Goal: Transaction & Acquisition: Book appointment/travel/reservation

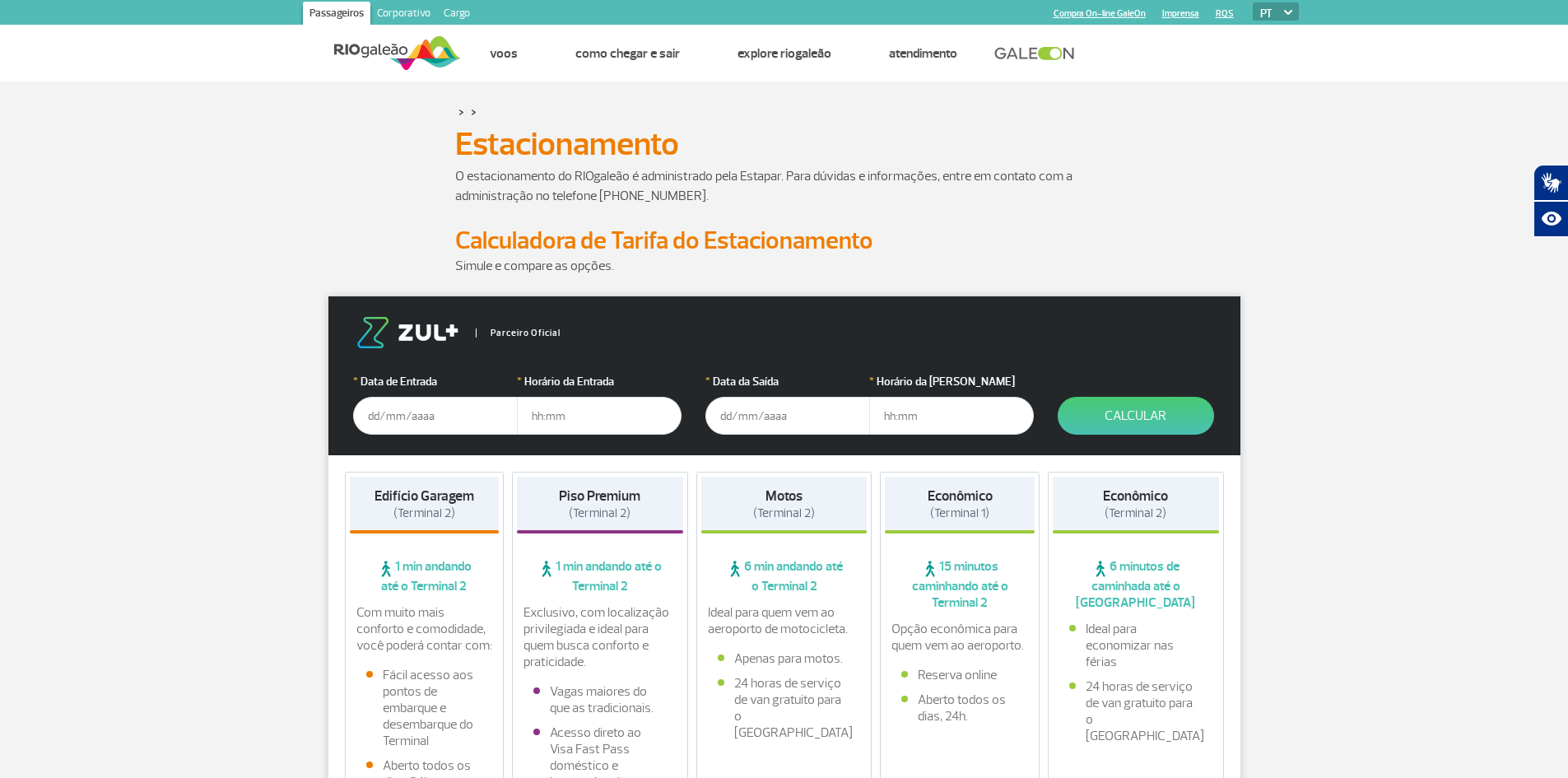
click at [420, 410] on input "text" at bounding box center [435, 416] width 165 height 38
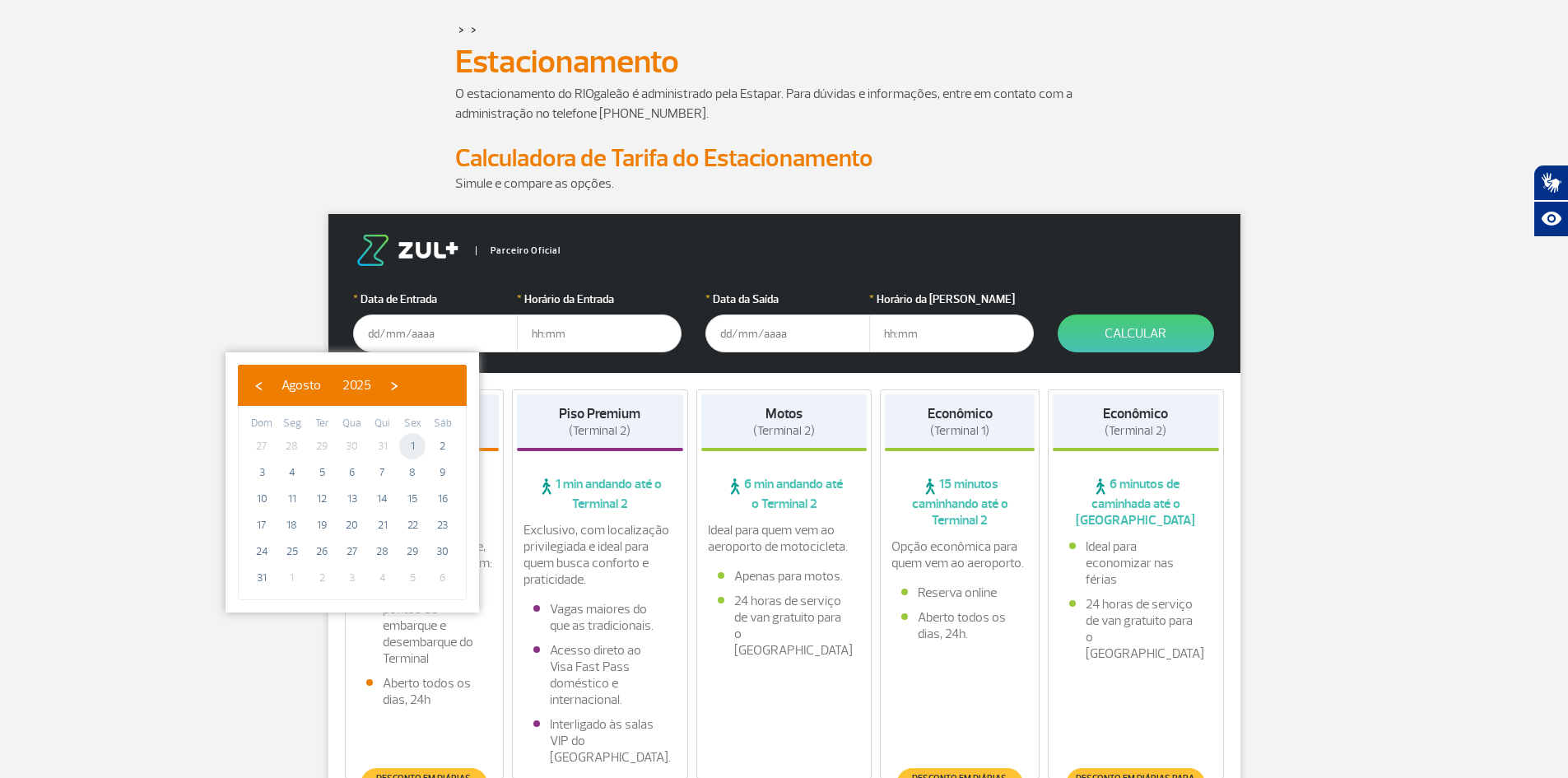
scroll to position [165, 0]
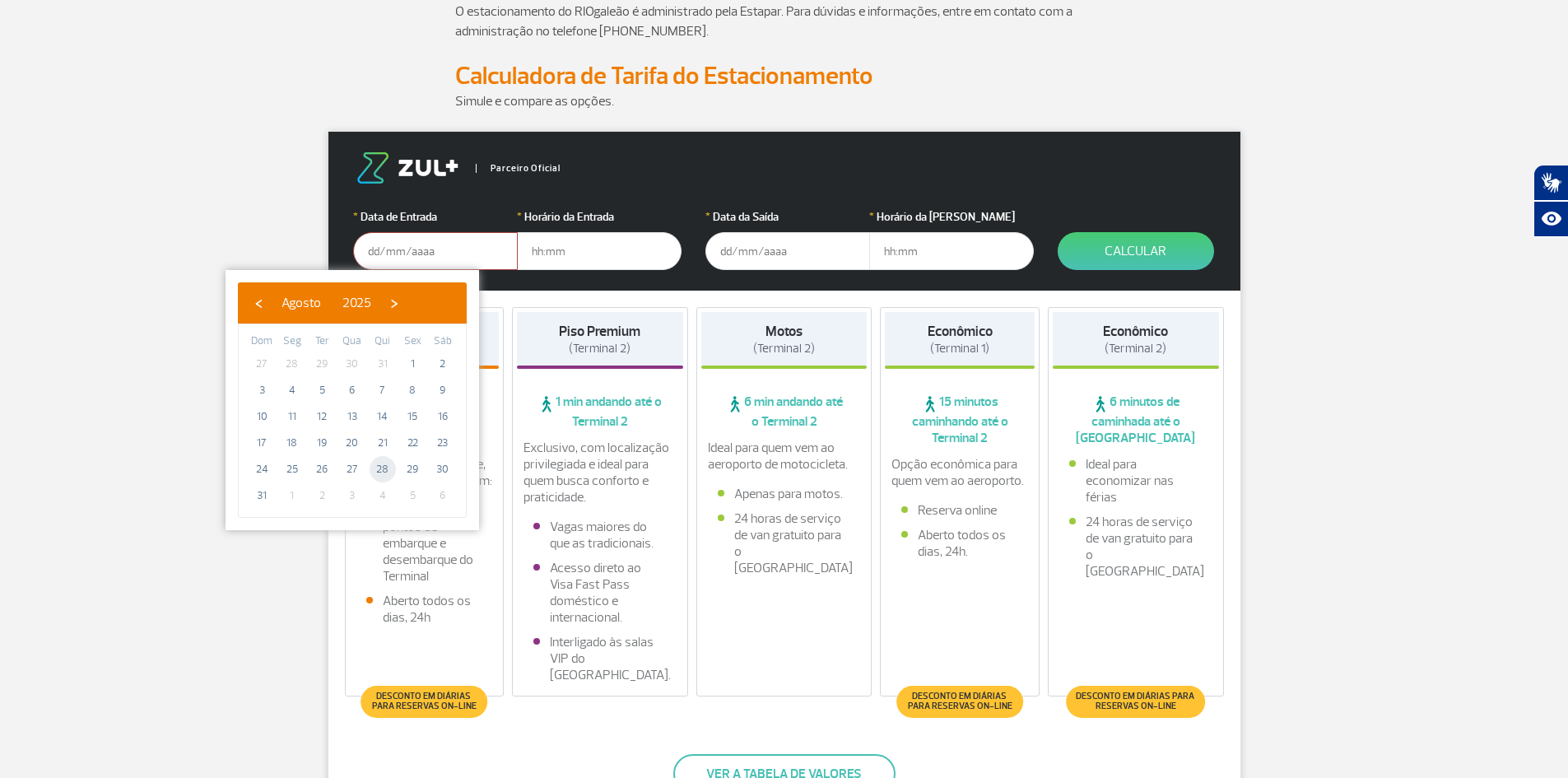
click at [379, 480] on span "28" at bounding box center [382, 469] width 26 height 27
type input "[DATE]"
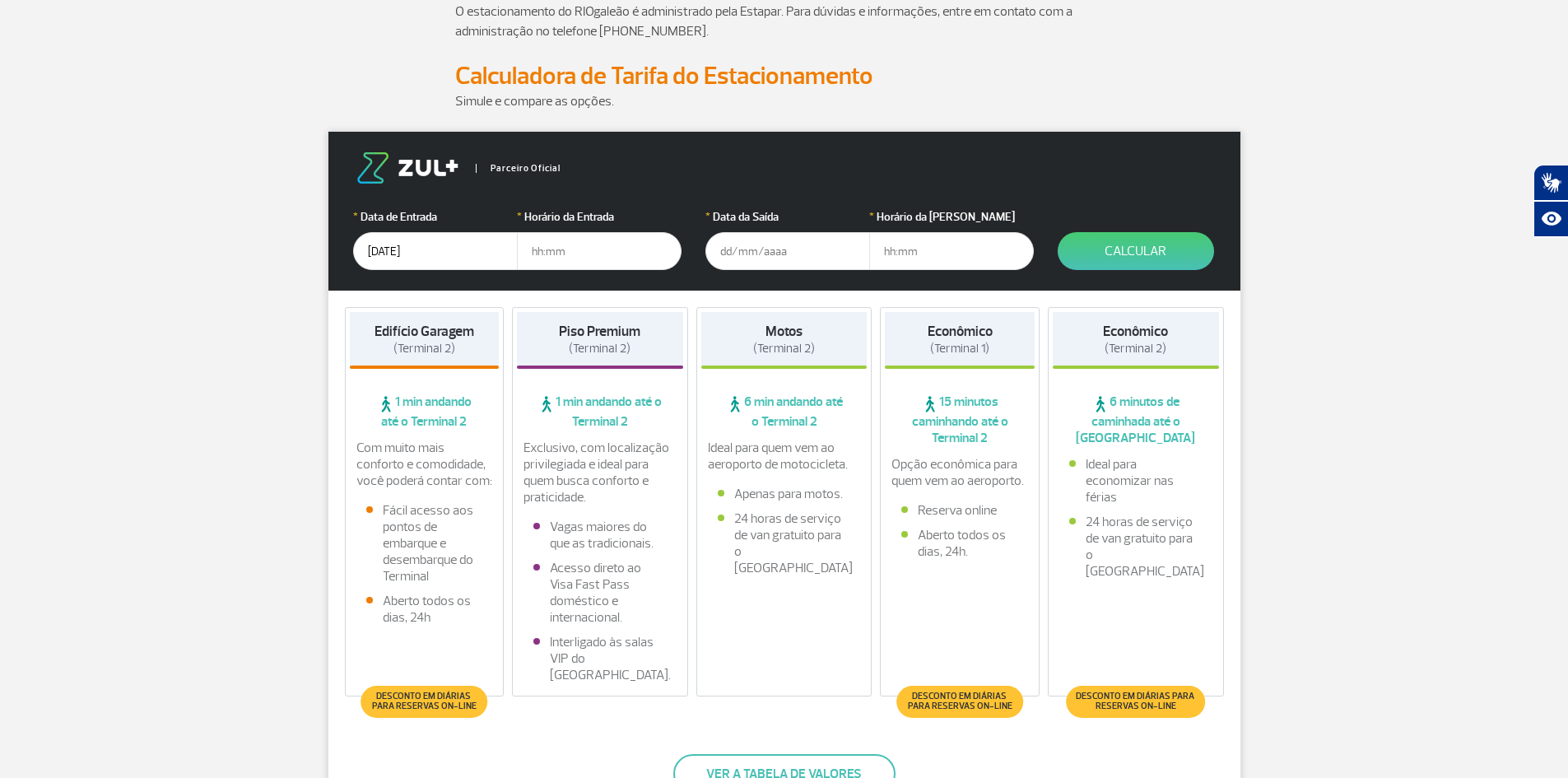
click at [549, 254] on input "text" at bounding box center [599, 251] width 165 height 38
type input "08:00"
click at [812, 233] on input "text" at bounding box center [787, 251] width 165 height 38
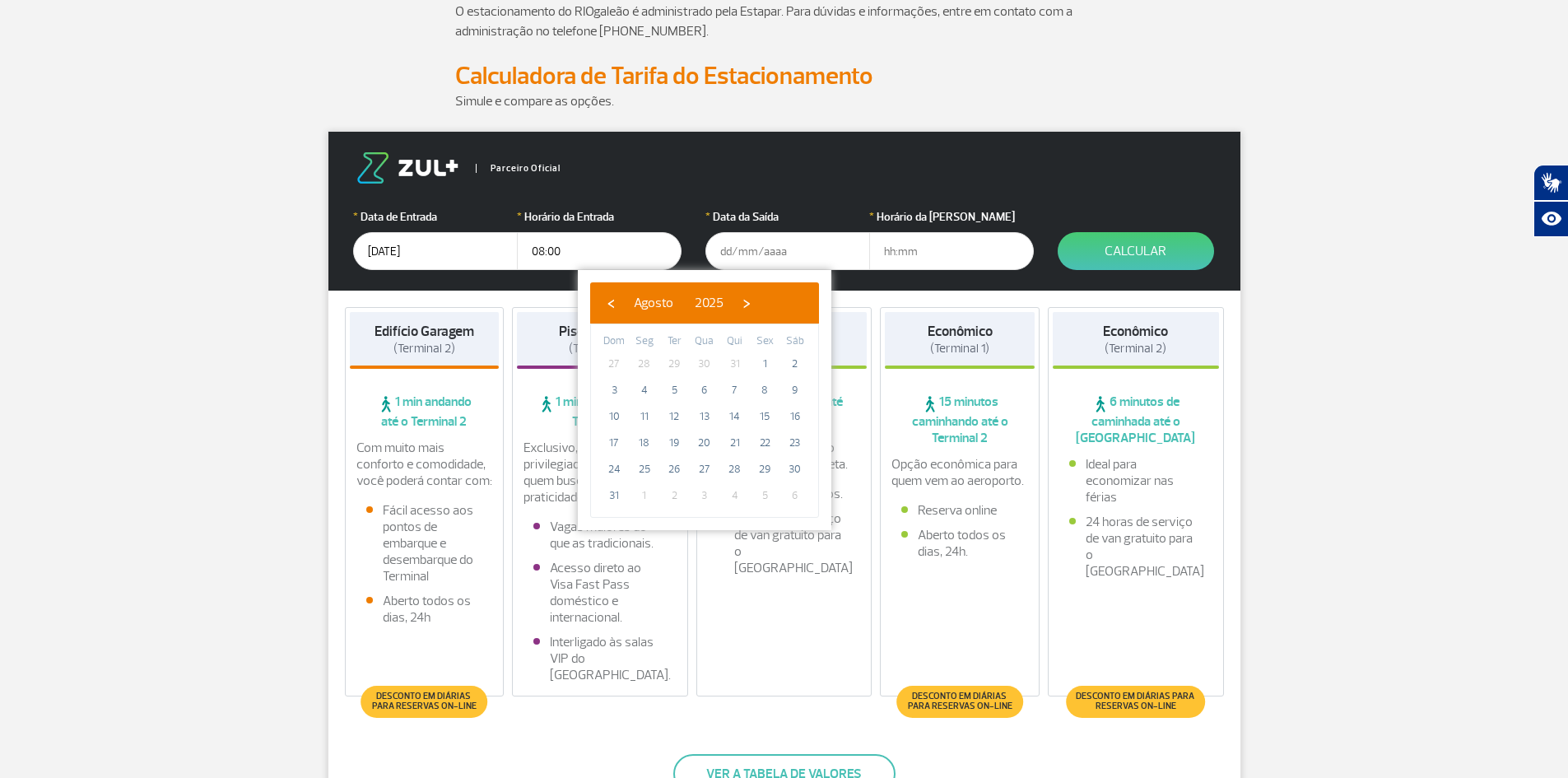
click at [736, 498] on span "4" at bounding box center [735, 495] width 26 height 27
click at [759, 298] on span "›" at bounding box center [746, 303] width 25 height 25
click at [725, 367] on span "4" at bounding box center [735, 363] width 26 height 27
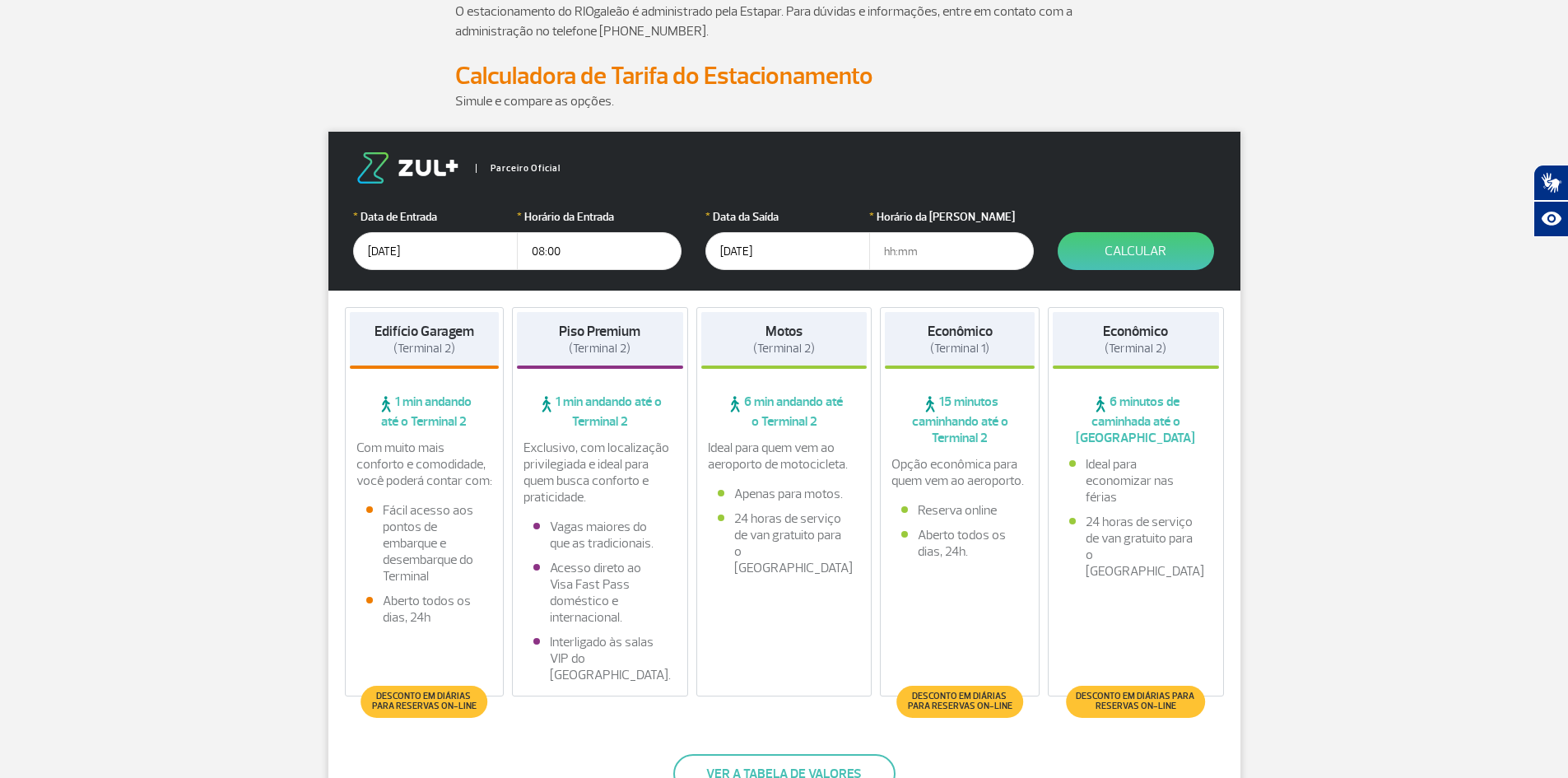
click at [909, 252] on input "text" at bounding box center [951, 251] width 165 height 38
click at [916, 249] on input "text" at bounding box center [951, 251] width 165 height 38
click at [729, 247] on input "[DATE]" at bounding box center [787, 251] width 165 height 38
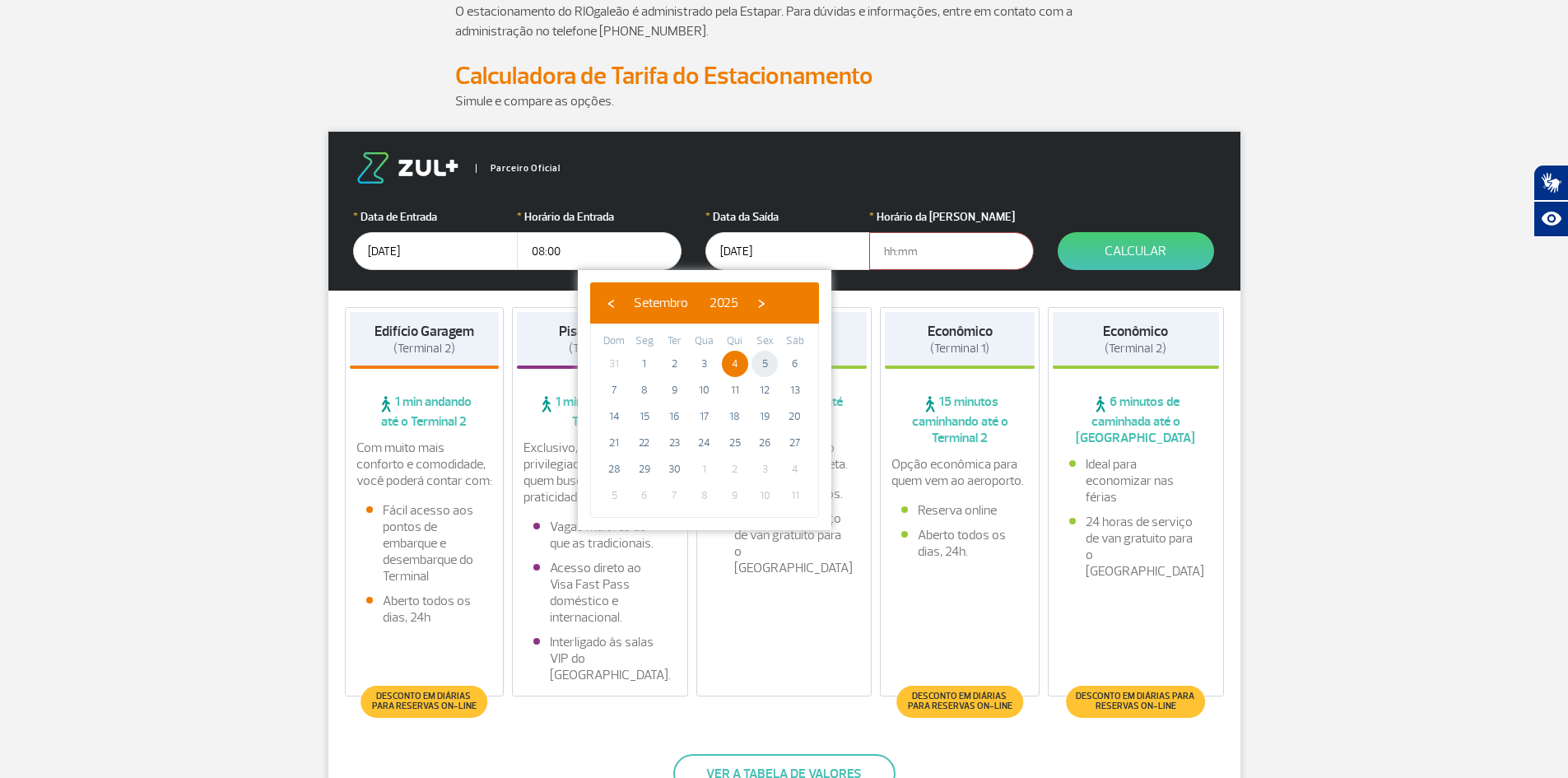
click at [763, 365] on span "5" at bounding box center [764, 363] width 26 height 27
type input "[DATE]"
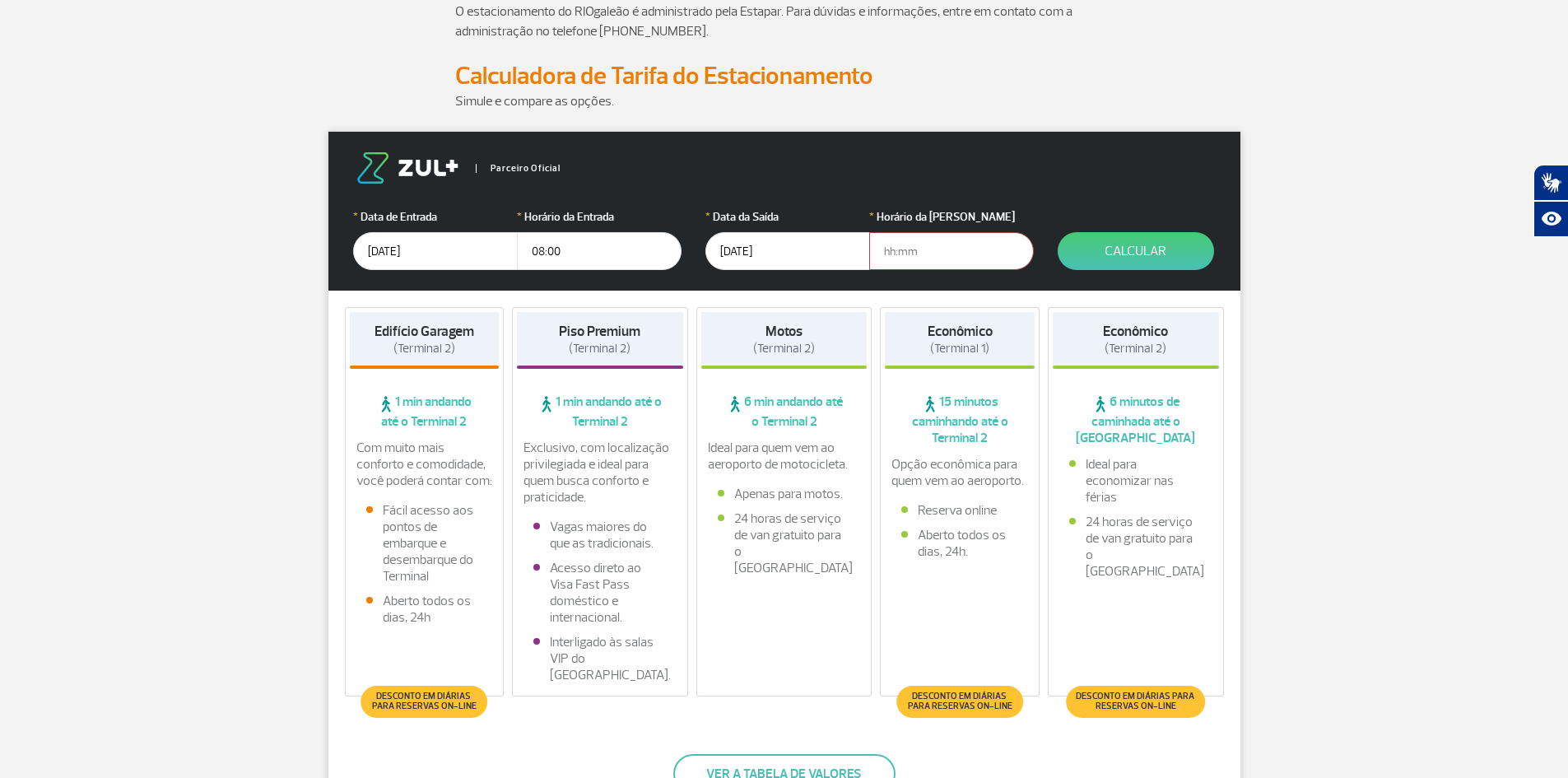
click at [913, 267] on input "text" at bounding box center [951, 251] width 165 height 38
type input "8"
type input "08:00"
click at [1144, 236] on button "Calcular" at bounding box center [1136, 251] width 156 height 38
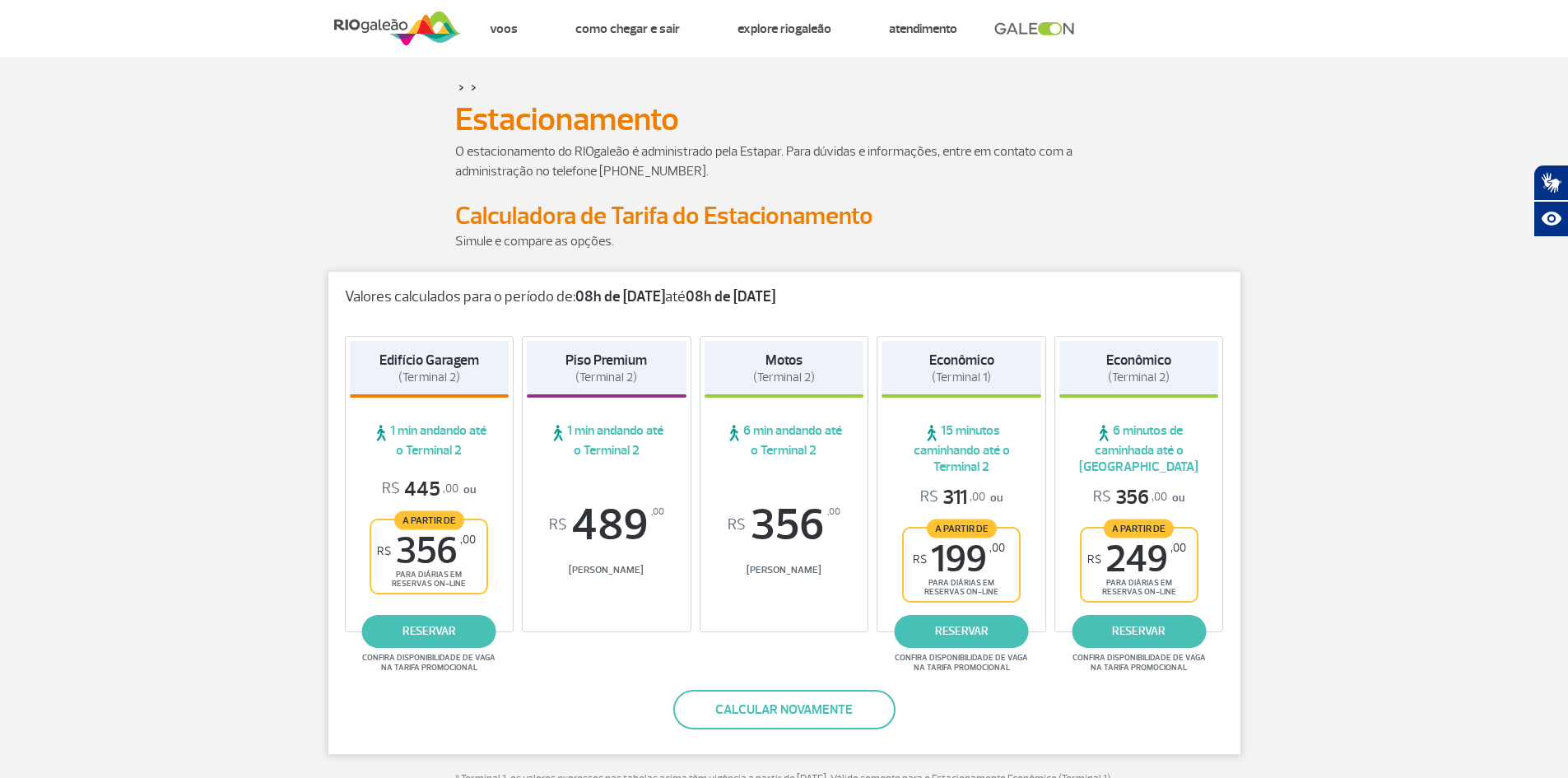
scroll to position [0, 0]
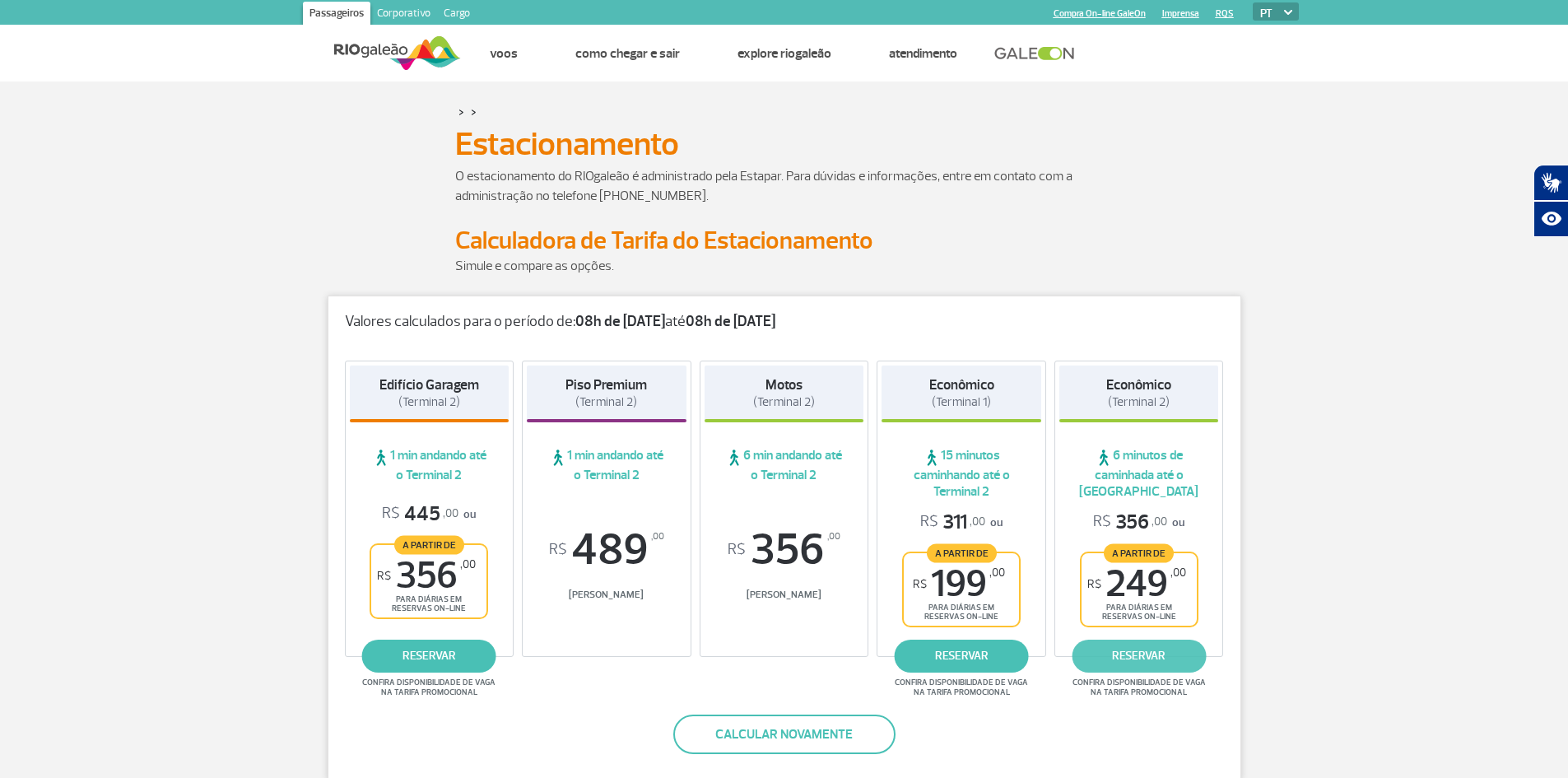
click at [1121, 661] on link "reservar" at bounding box center [1138, 656] width 134 height 33
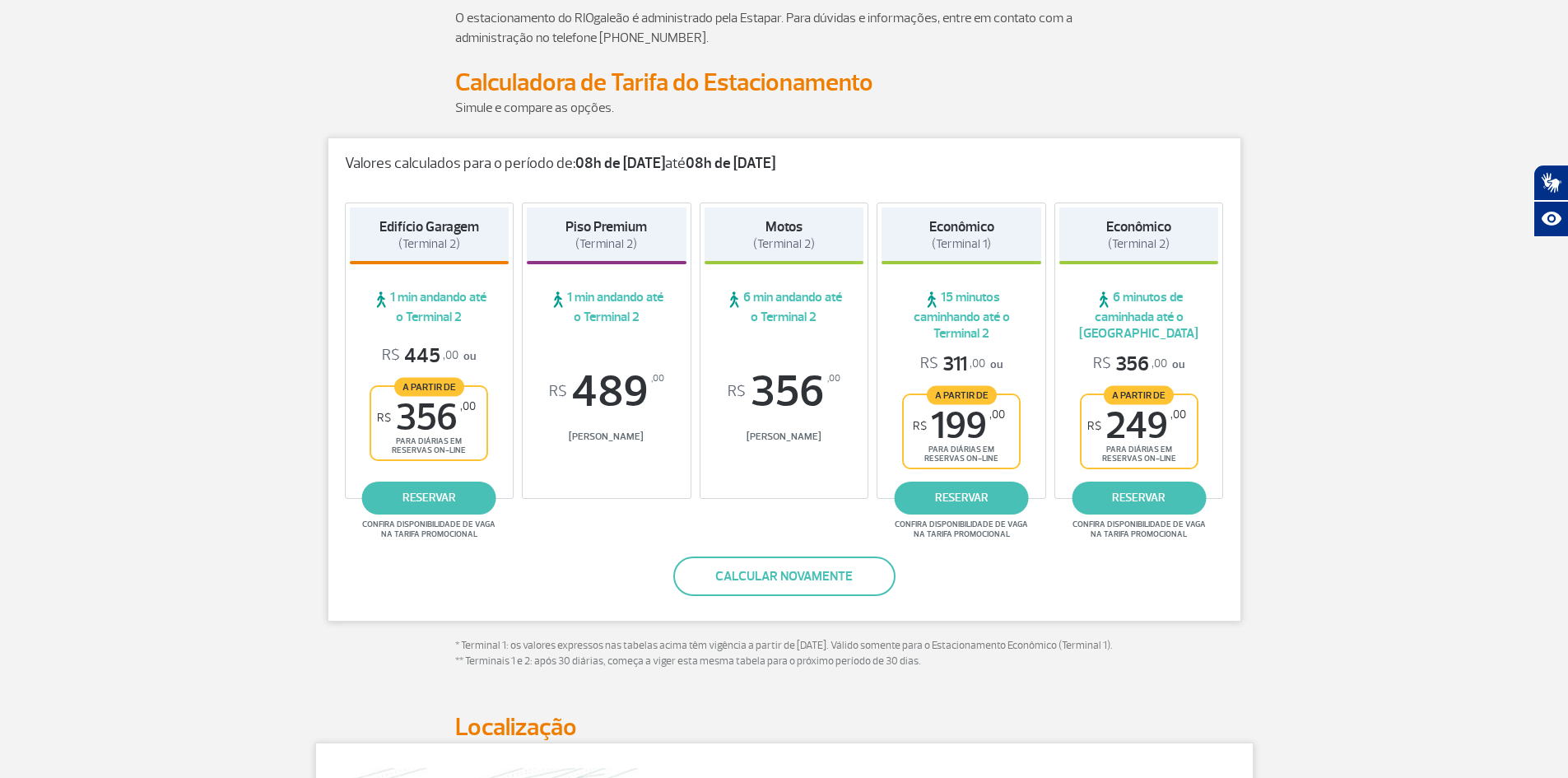
scroll to position [165, 0]
